Goal: Task Accomplishment & Management: Manage account settings

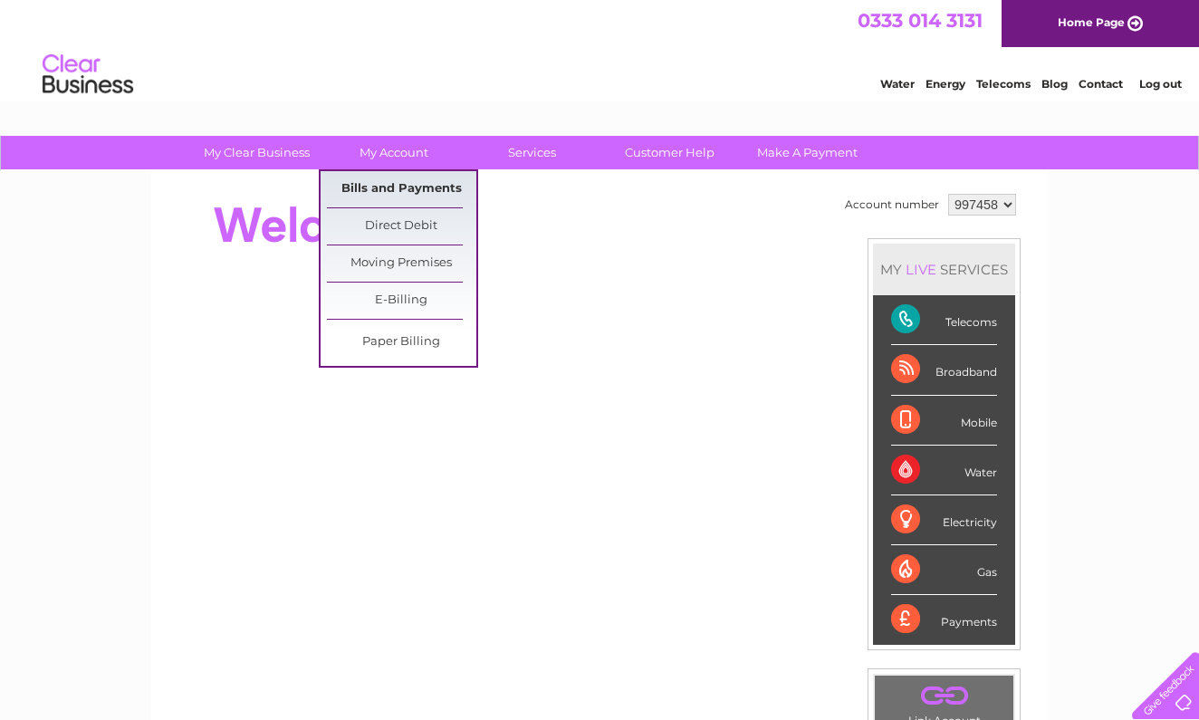
click at [381, 199] on link "Bills and Payments" at bounding box center [401, 189] width 149 height 36
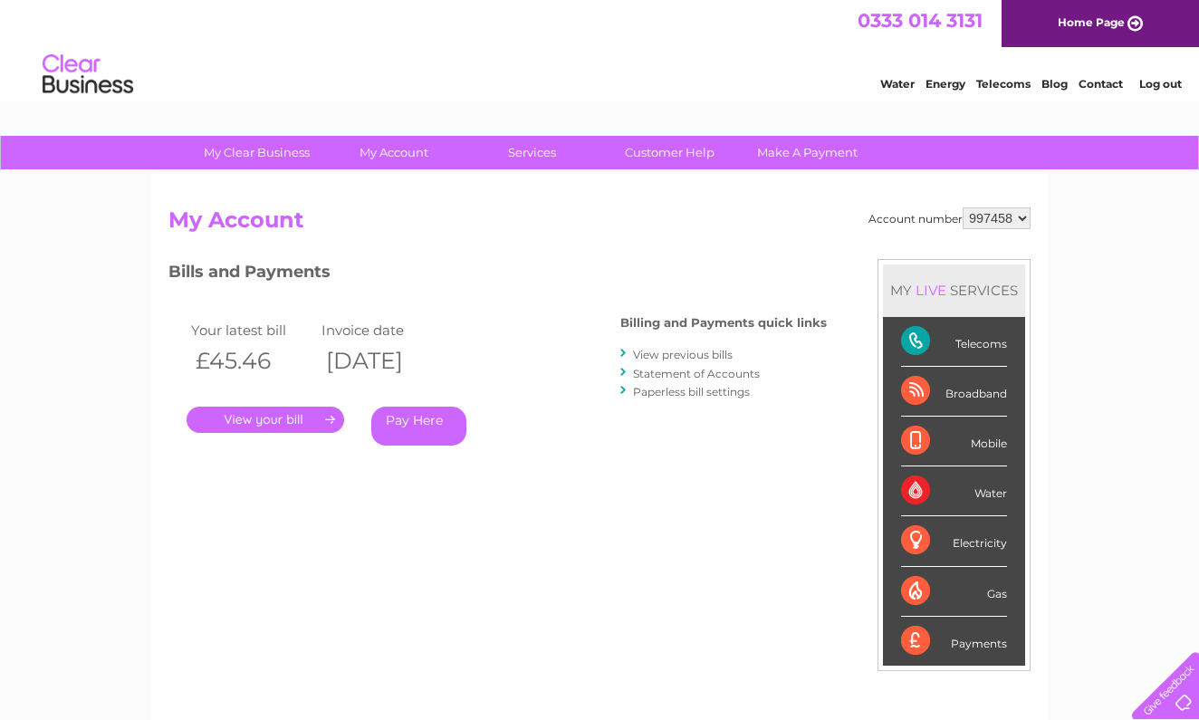
click at [649, 353] on link "View previous bills" at bounding box center [683, 355] width 100 height 14
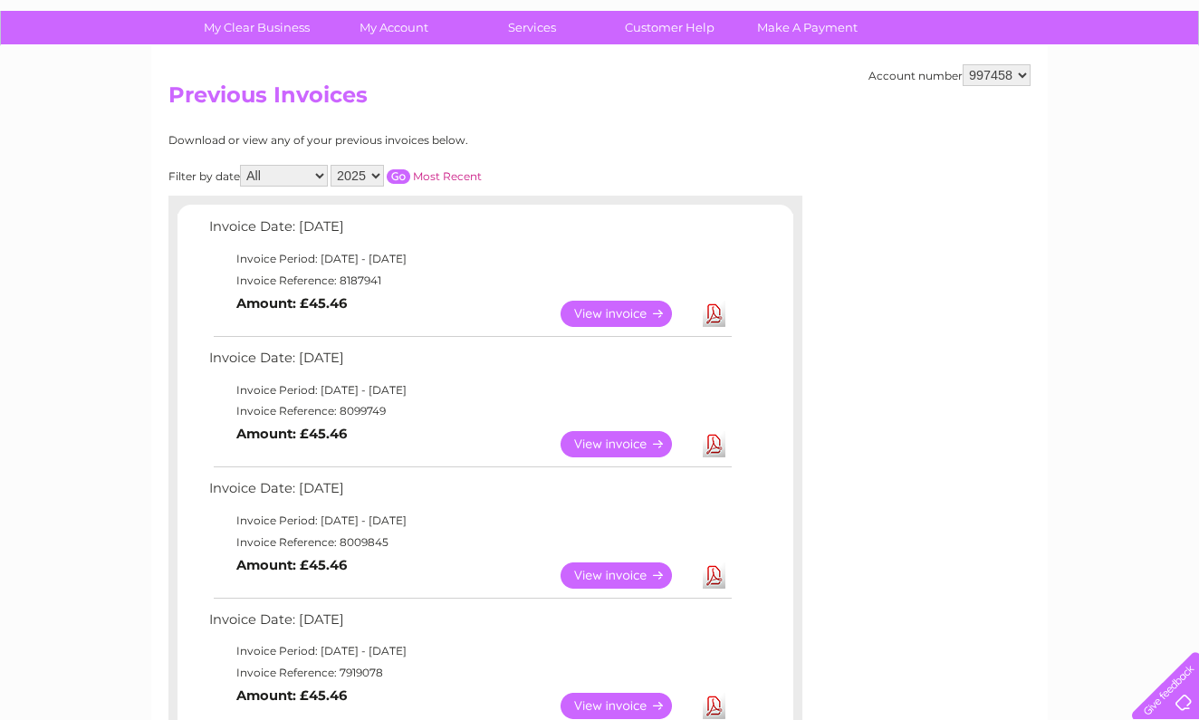
scroll to position [127, 0]
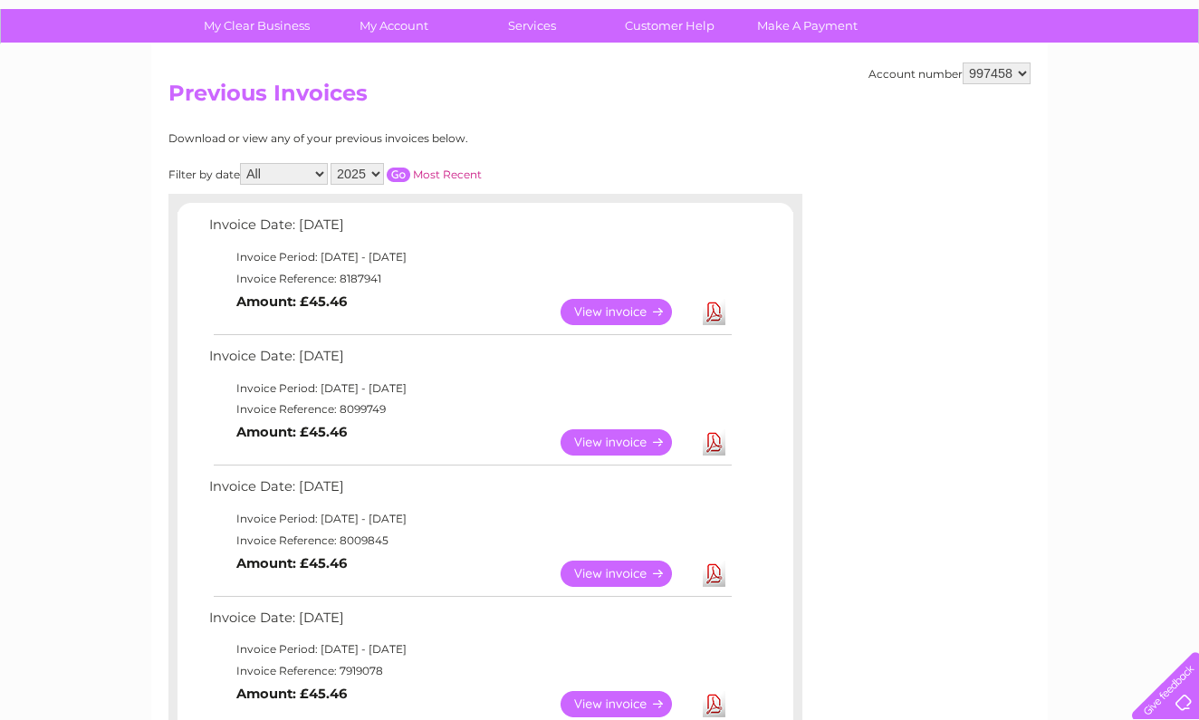
click at [608, 562] on link "View" at bounding box center [626, 573] width 133 height 26
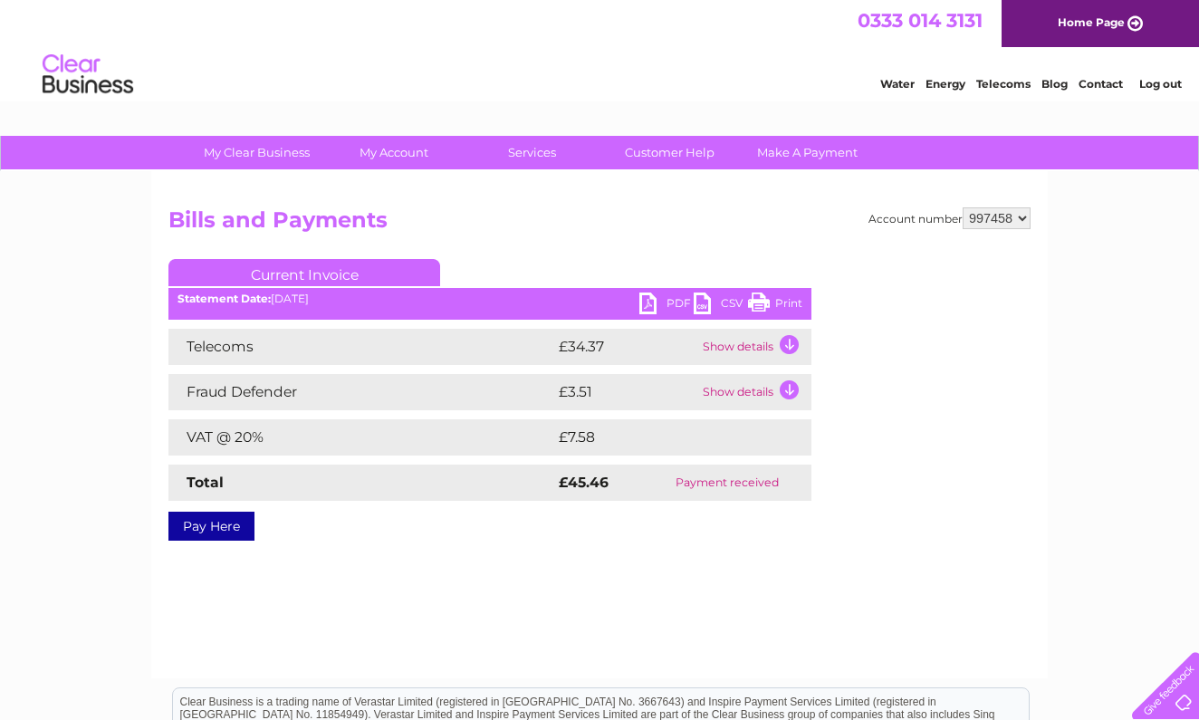
click at [663, 305] on link "PDF" at bounding box center [666, 305] width 54 height 26
